Goal: Task Accomplishment & Management: Use online tool/utility

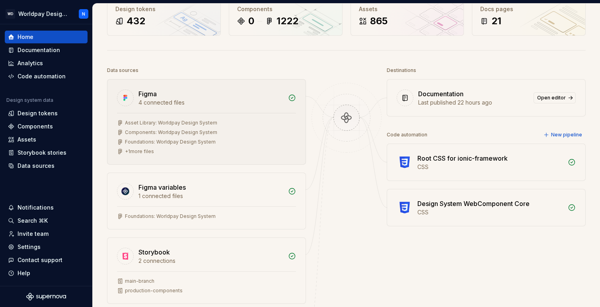
scroll to position [61, 0]
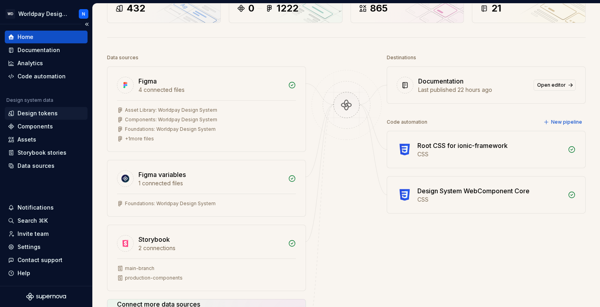
click at [49, 113] on div "Design tokens" at bounding box center [38, 113] width 40 height 8
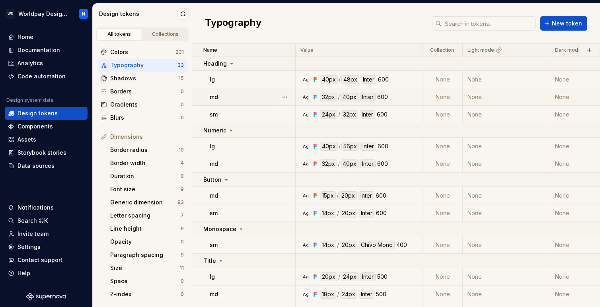
click at [309, 95] on div "Ag 32px / 40px Inter 600" at bounding box center [361, 97] width 121 height 9
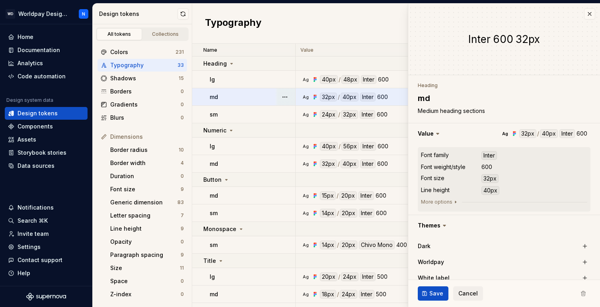
type textarea "*"
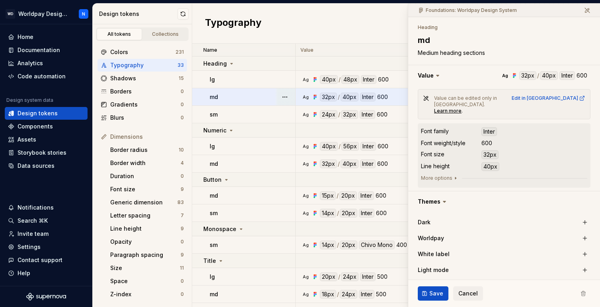
scroll to position [73, 0]
click at [453, 174] on icon "button" at bounding box center [456, 177] width 6 height 6
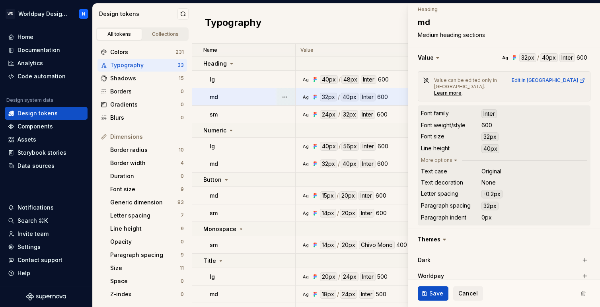
scroll to position [92, 0]
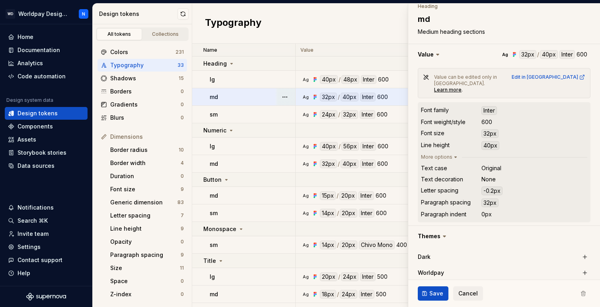
click at [495, 187] on div "-0.2px" at bounding box center [492, 191] width 21 height 9
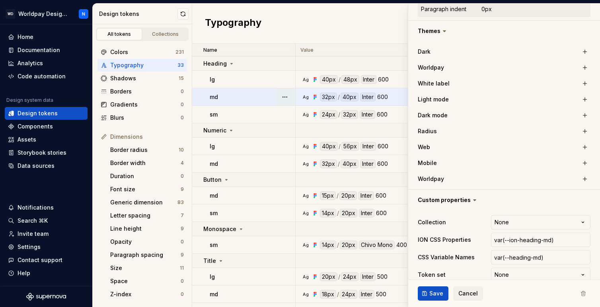
scroll to position [298, 0]
click at [513, 261] on html "WD Worldpay Design System N Home Documentation Analytics Code automation Design…" at bounding box center [300, 153] width 600 height 307
click at [333, 25] on html "WD Worldpay Design System N Home Documentation Analytics Code automation Design…" at bounding box center [300, 153] width 600 height 307
click at [470, 298] on button "Cancel" at bounding box center [468, 294] width 30 height 14
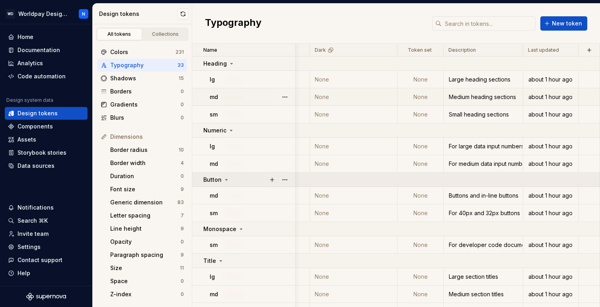
scroll to position [0, 1124]
click at [48, 164] on div "Data sources" at bounding box center [36, 166] width 37 height 8
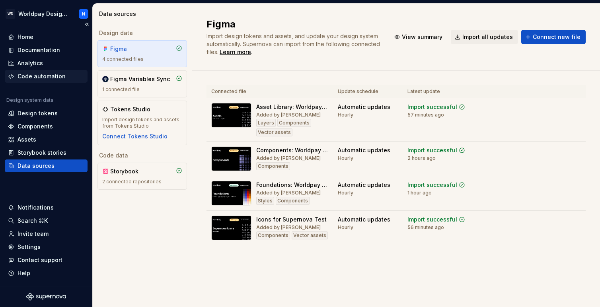
click at [49, 78] on div "Code automation" at bounding box center [42, 76] width 48 height 8
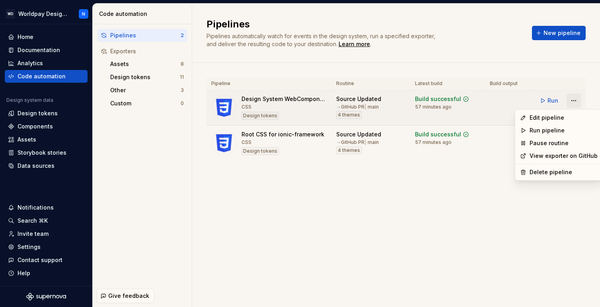
click at [572, 99] on html "WD Worldpay Design System N Home Documentation Analytics Code automation Design…" at bounding box center [300, 153] width 600 height 307
click at [546, 119] on div "Edit pipeline" at bounding box center [564, 118] width 68 height 8
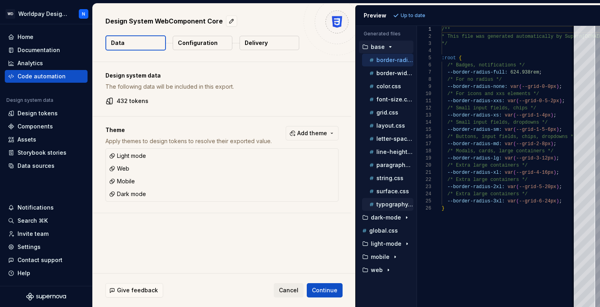
click at [394, 203] on p "typography.css" at bounding box center [395, 204] width 37 height 6
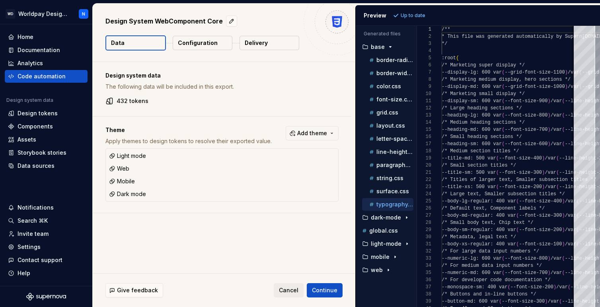
scroll to position [57, 0]
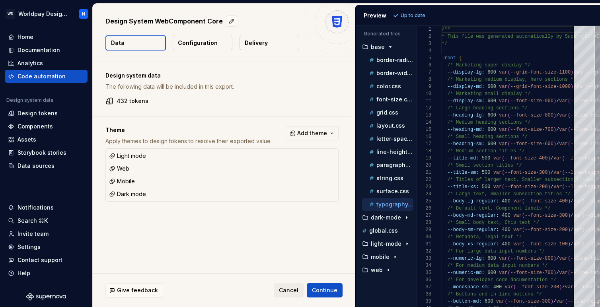
click at [209, 45] on p "Configuration" at bounding box center [198, 43] width 40 height 8
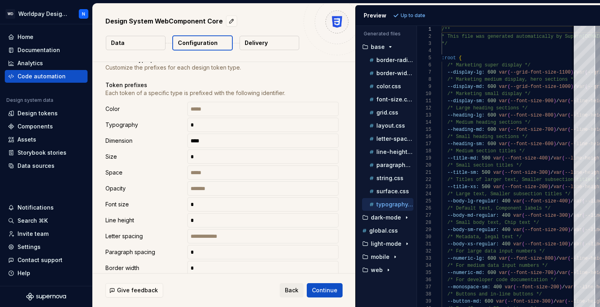
scroll to position [115, 0]
click at [399, 140] on p "letter-spacing.css" at bounding box center [395, 139] width 37 height 6
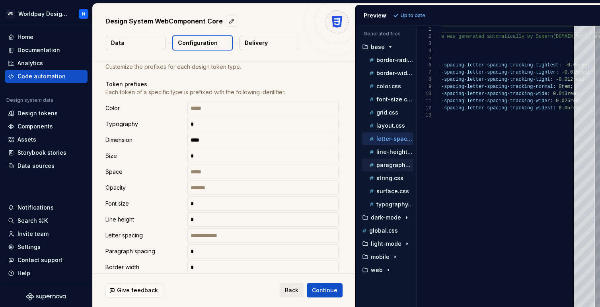
click at [394, 168] on p "paragraph-spacing.css" at bounding box center [395, 165] width 37 height 6
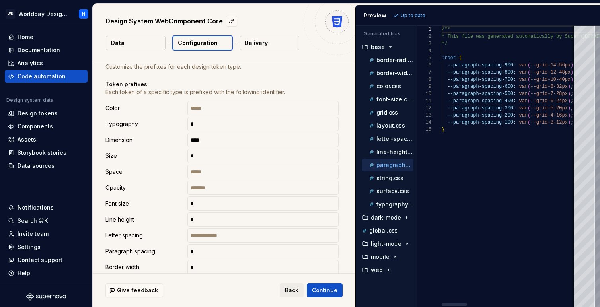
scroll to position [72, 0]
click at [391, 139] on p "letter-spacing.css" at bounding box center [395, 139] width 37 height 6
type textarea "**********"
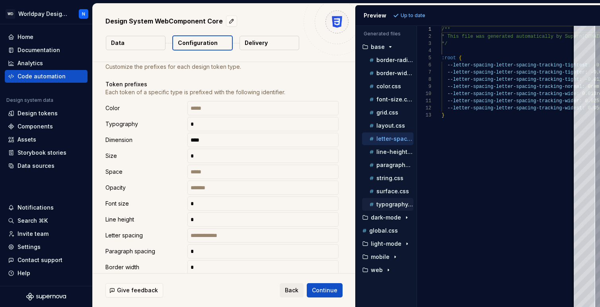
click at [396, 205] on p "typography.css" at bounding box center [395, 204] width 37 height 6
type textarea "**********"
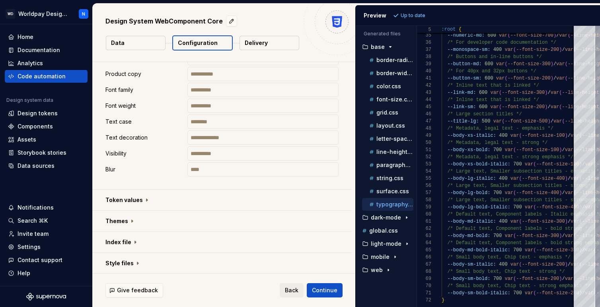
scroll to position [500, 0]
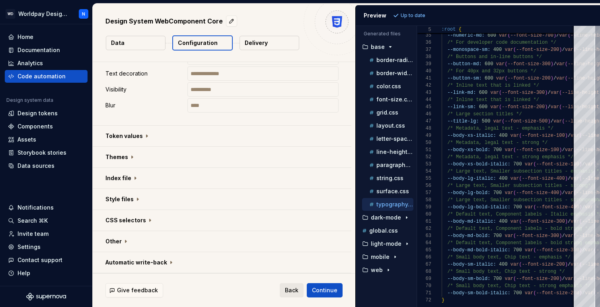
click at [290, 293] on span "Back" at bounding box center [292, 291] width 14 height 8
